Goal: Check status: Check status

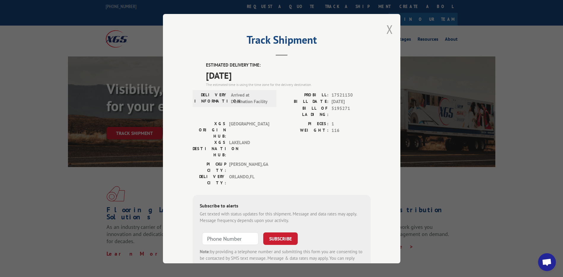
click at [388, 29] on button "Close modal" at bounding box center [390, 29] width 7 height 16
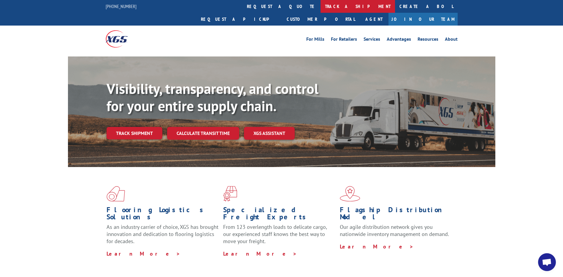
click at [321, 4] on link "track a shipment" at bounding box center [358, 6] width 75 height 13
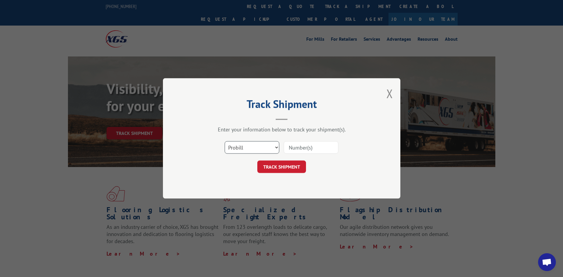
click at [262, 145] on select "Select category... Probill BOL PO" at bounding box center [252, 147] width 55 height 12
select select "po"
click at [225, 141] on select "Select category... Probill BOL PO" at bounding box center [252, 147] width 55 height 12
click at [297, 147] on input at bounding box center [311, 147] width 55 height 12
paste input "61536991"
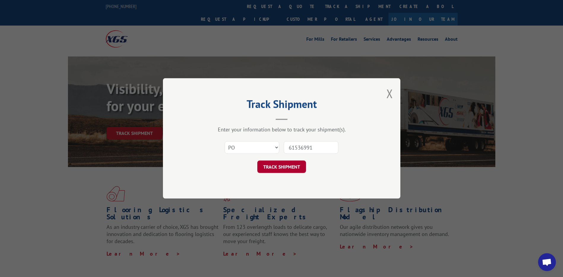
type input "61536991"
click at [279, 168] on button "TRACK SHIPMENT" at bounding box center [281, 167] width 49 height 12
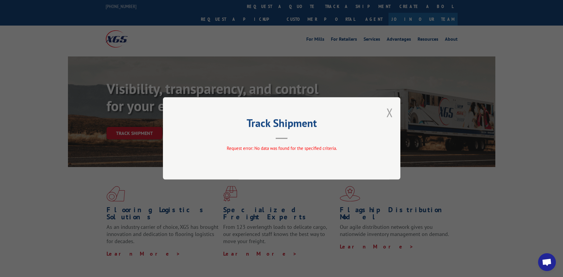
click at [389, 113] on button "Close modal" at bounding box center [390, 113] width 7 height 16
